Goal: Find contact information: Find contact information

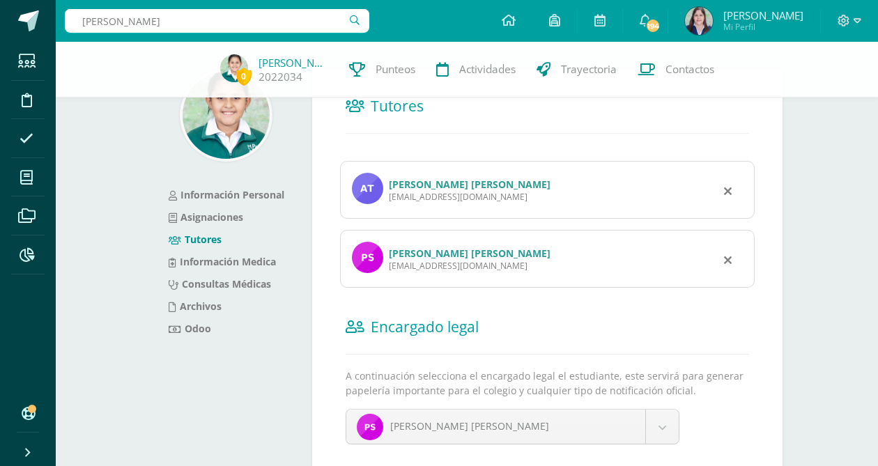
type input "[PERSON_NAME]"
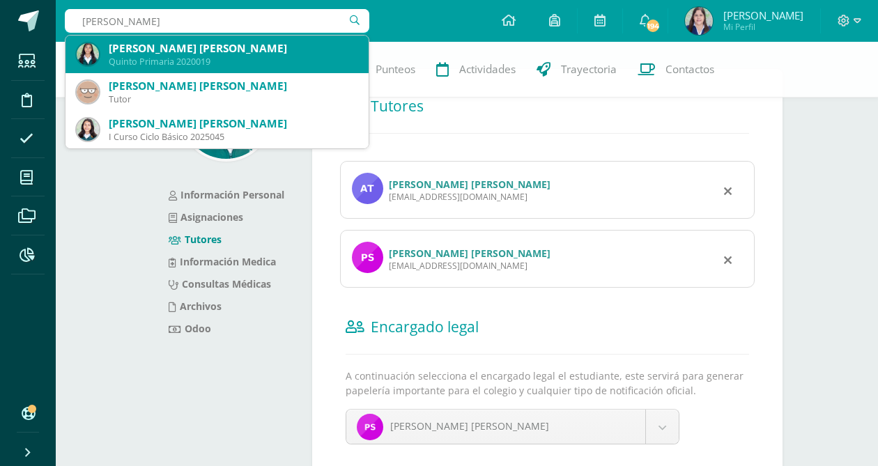
click at [133, 53] on div "[PERSON_NAME] [PERSON_NAME]" at bounding box center [233, 48] width 249 height 15
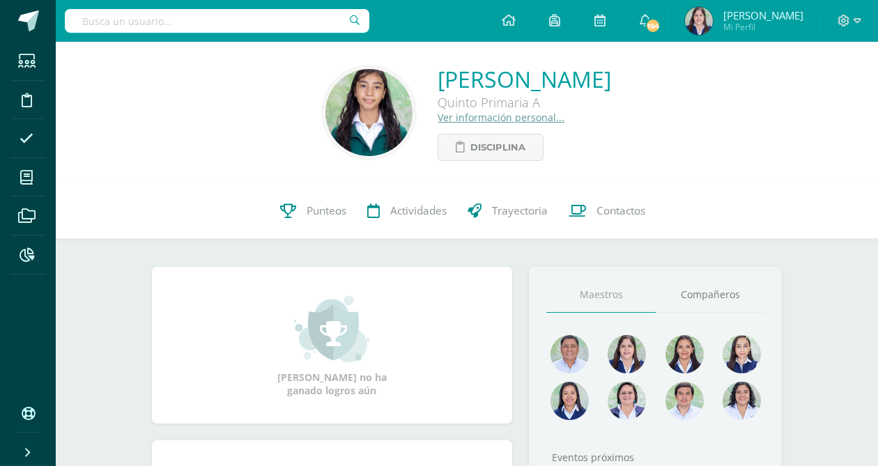
click at [438, 118] on link "Ver información personal..." at bounding box center [501, 117] width 127 height 13
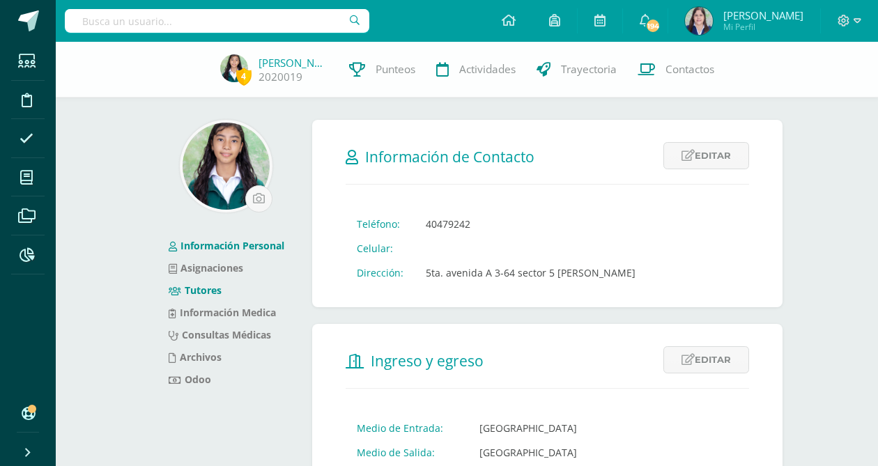
click at [203, 284] on link "Tutores" at bounding box center [195, 290] width 53 height 13
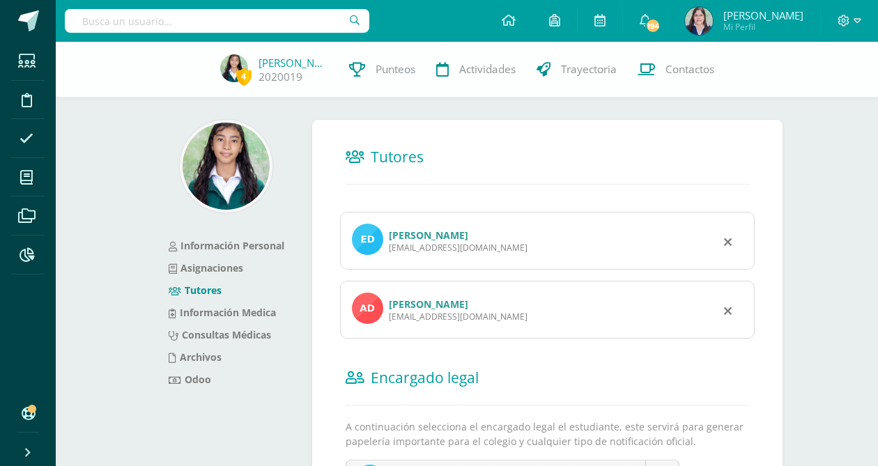
drag, startPoint x: 491, startPoint y: 246, endPoint x: 389, endPoint y: 249, distance: 101.8
click at [386, 249] on div "Edwin Osbaldo Castillo Rivas wincast42@hotmail.com" at bounding box center [547, 241] width 415 height 58
copy div "wincast42@hotmail.com"
drag, startPoint x: 477, startPoint y: 315, endPoint x: 387, endPoint y: 311, distance: 90.0
click at [386, 315] on div "Ada Lucía Vásquez Paz adav8832@gmail.com" at bounding box center [547, 310] width 415 height 58
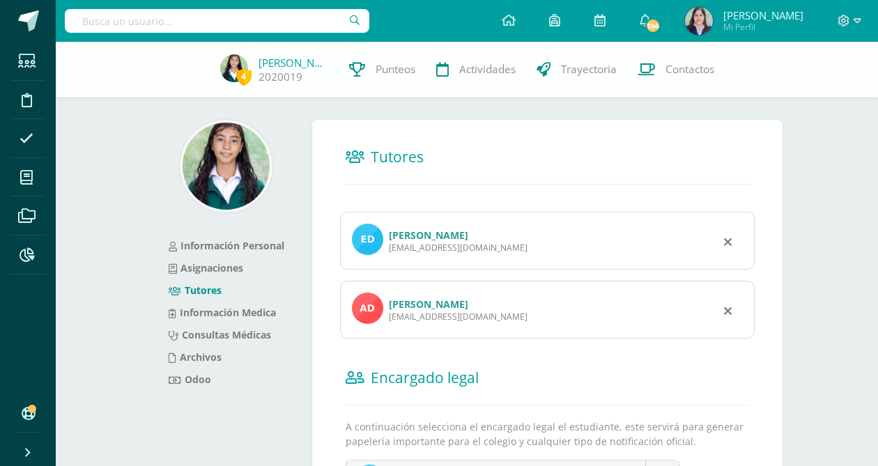
copy div "adav8832@gmail.com"
